Goal: Information Seeking & Learning: Understand process/instructions

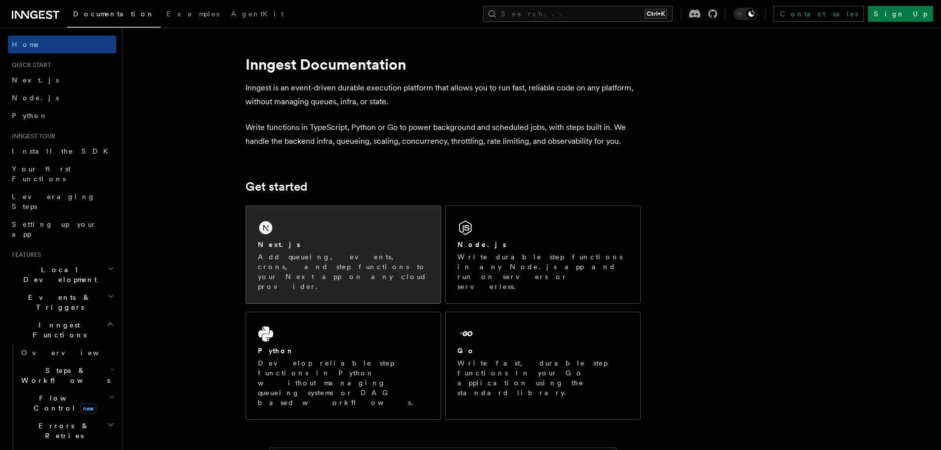
click at [316, 251] on div "Next.js Add queueing, events, crons, and step functions to your Next app on any…" at bounding box center [343, 266] width 171 height 52
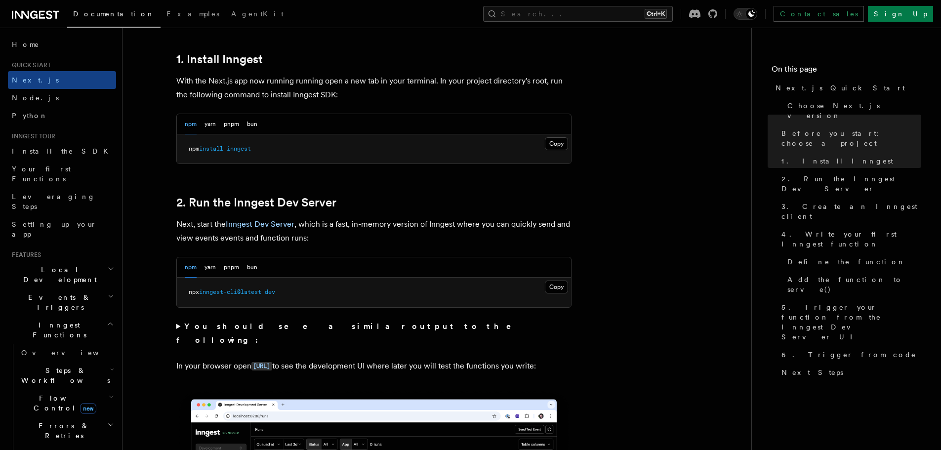
scroll to position [543, 0]
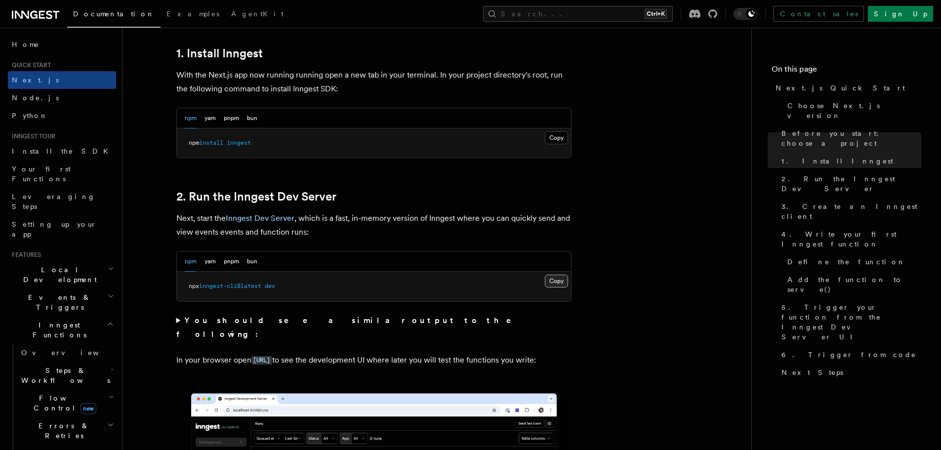
click at [561, 280] on button "Copy Copied" at bounding box center [556, 281] width 23 height 13
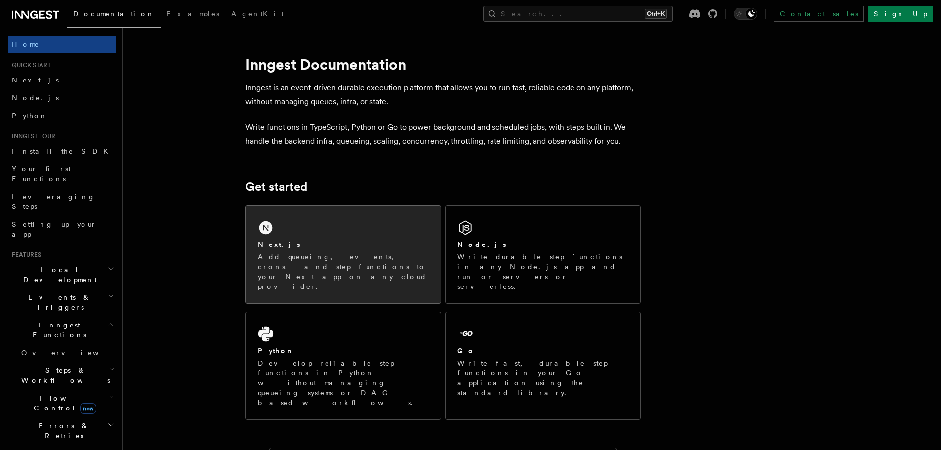
click at [318, 258] on p "Add queueing, events, crons, and step functions to your Next app on any cloud p…" at bounding box center [343, 272] width 171 height 40
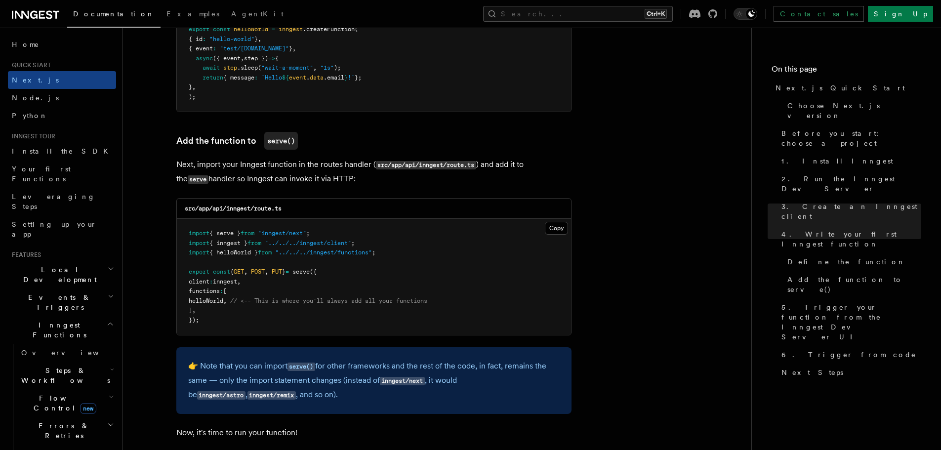
scroll to position [2075, 0]
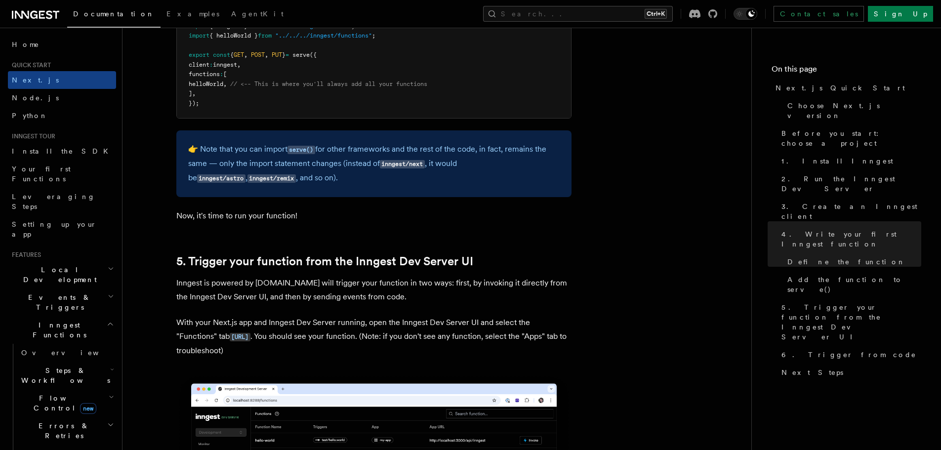
drag, startPoint x: 361, startPoint y: 312, endPoint x: 355, endPoint y: 303, distance: 10.4
click at [350, 294] on p "Inngest is powered by [DOMAIN_NAME] will trigger your function in two ways: fir…" at bounding box center [373, 290] width 395 height 28
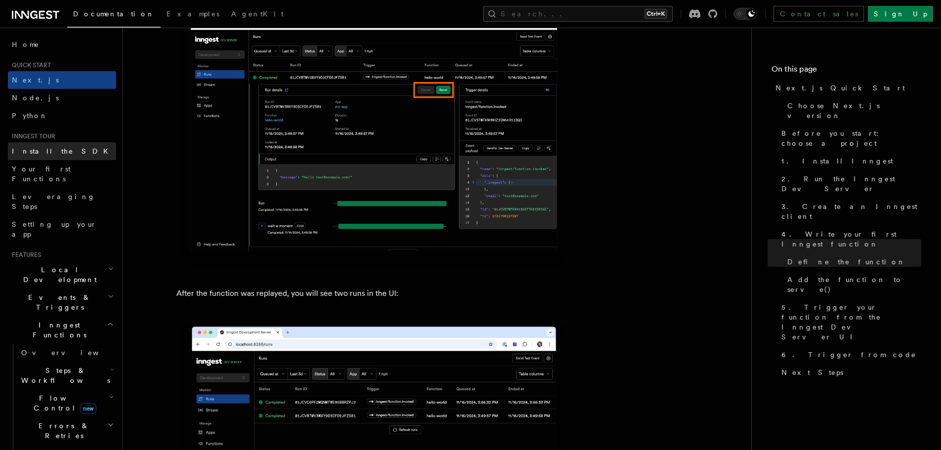
scroll to position [4396, 0]
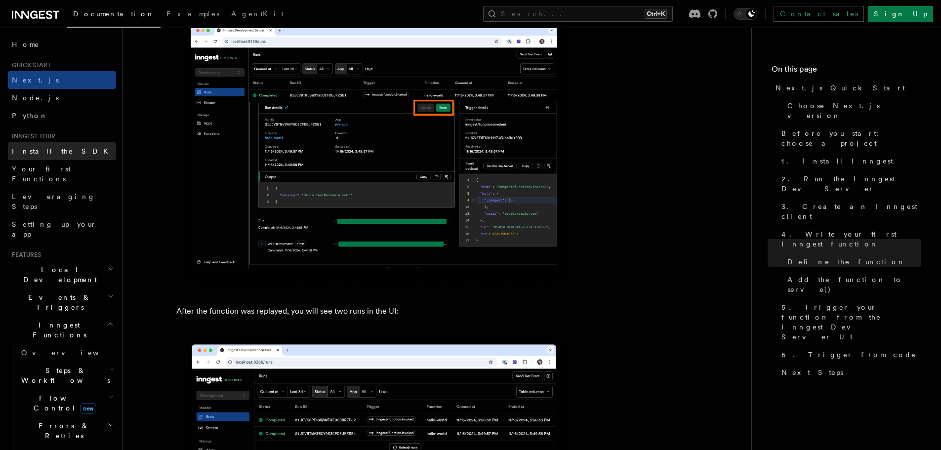
click at [50, 150] on span "Install the SDK" at bounding box center [63, 151] width 102 height 8
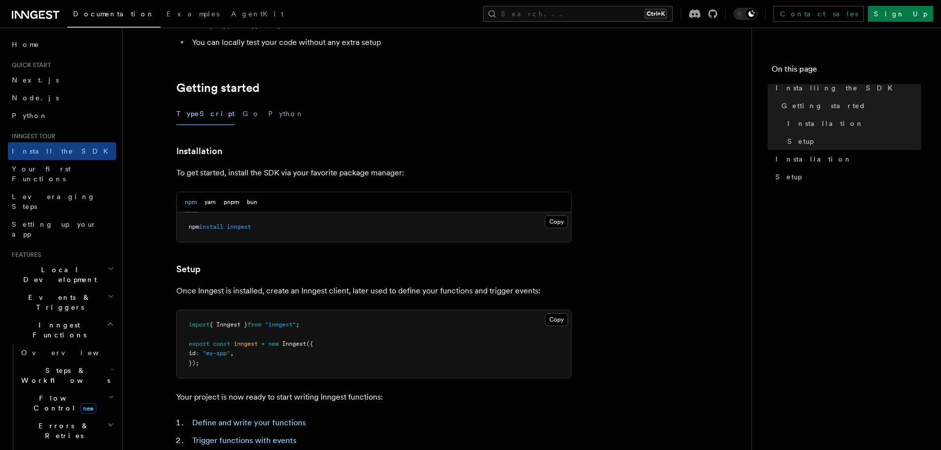
scroll to position [346, 0]
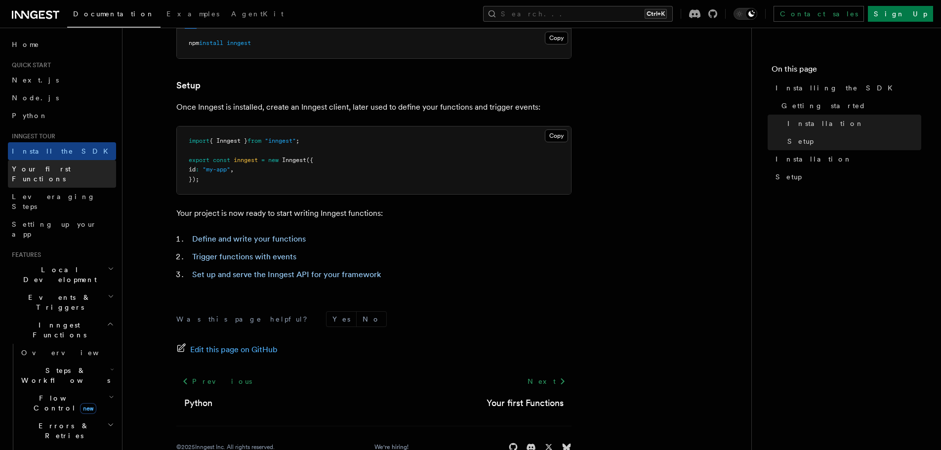
click at [35, 170] on span "Your first Functions" at bounding box center [41, 174] width 59 height 18
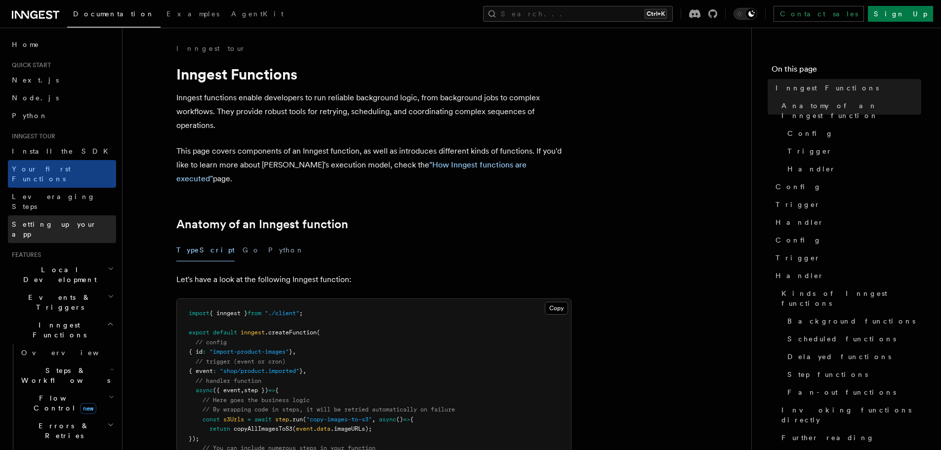
click at [46, 220] on span "Setting up your app" at bounding box center [54, 229] width 85 height 18
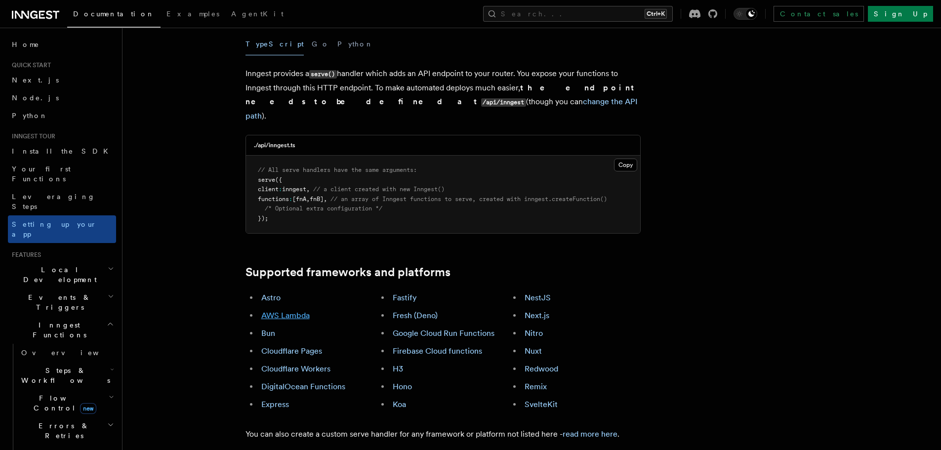
scroll to position [395, 0]
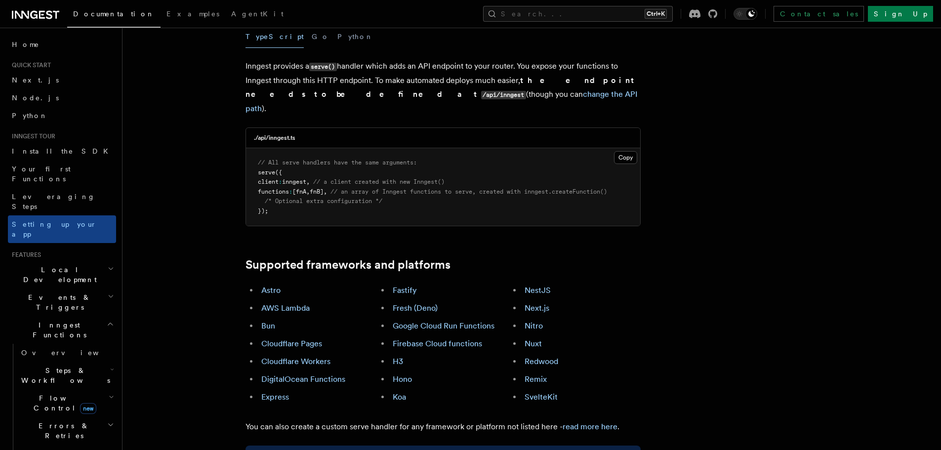
click at [42, 265] on span "Local Development" at bounding box center [58, 275] width 100 height 20
click at [44, 293] on span "Overview" at bounding box center [72, 297] width 102 height 8
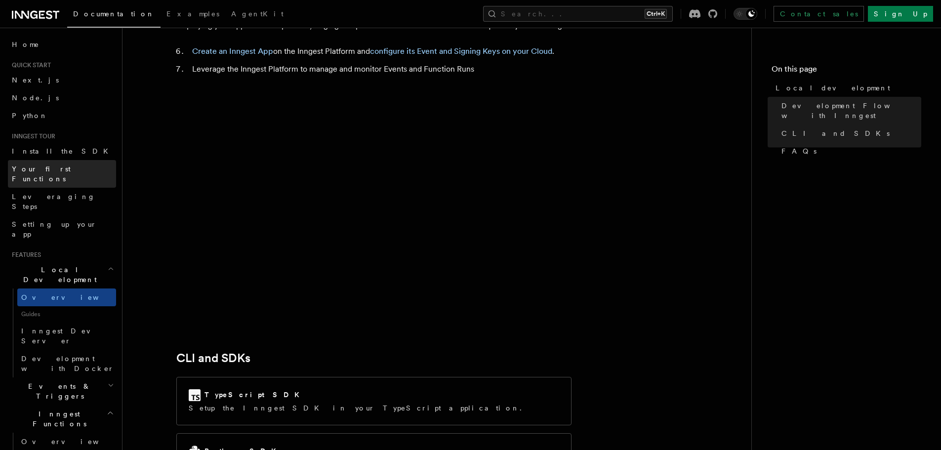
scroll to position [741, 0]
